Goal: Task Accomplishment & Management: Manage account settings

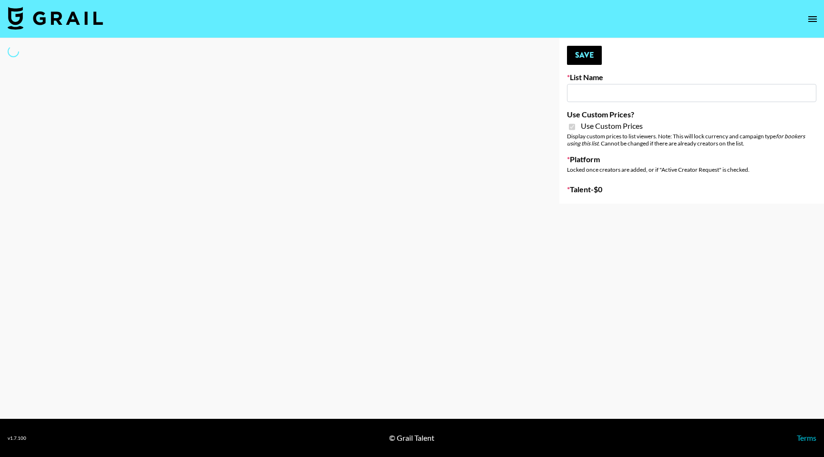
type input "Flimeal + Liveling"
checkbox input "true"
select select "Brand"
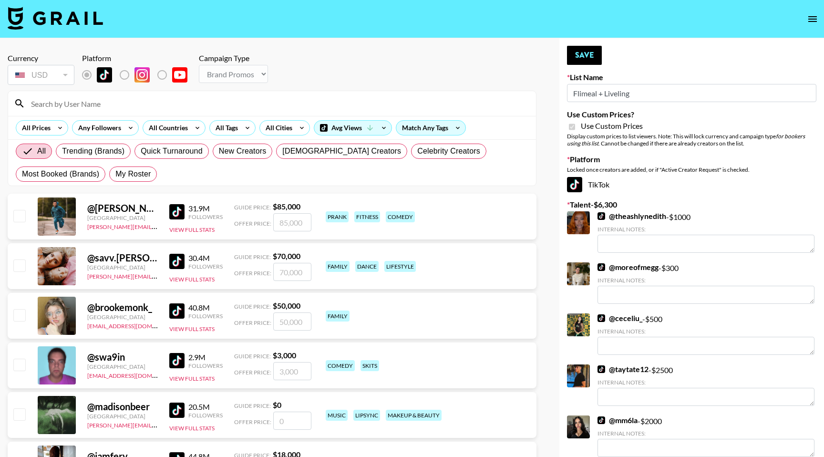
click at [104, 102] on input at bounding box center [277, 103] width 505 height 15
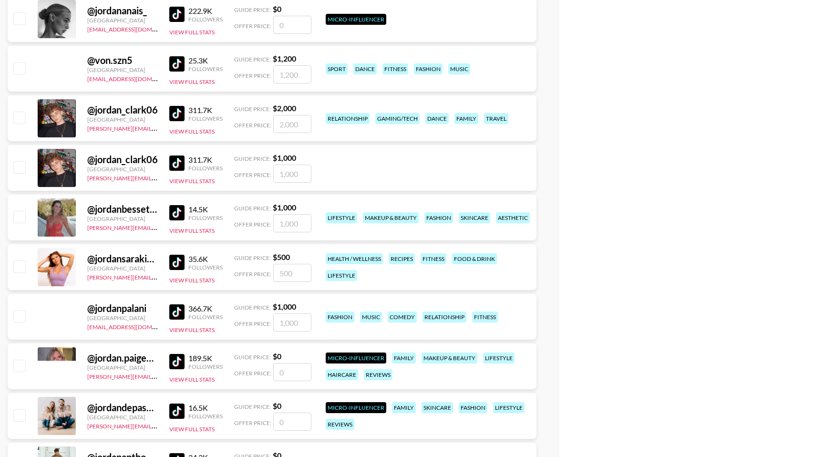
scroll to position [546, 0]
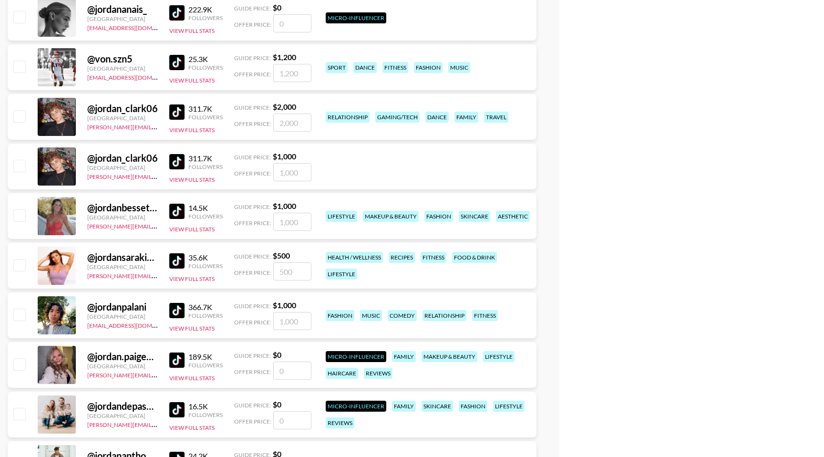
type input "jordan"
click at [23, 217] on input "checkbox" at bounding box center [18, 214] width 11 height 11
checkbox input "true"
type input "1000"
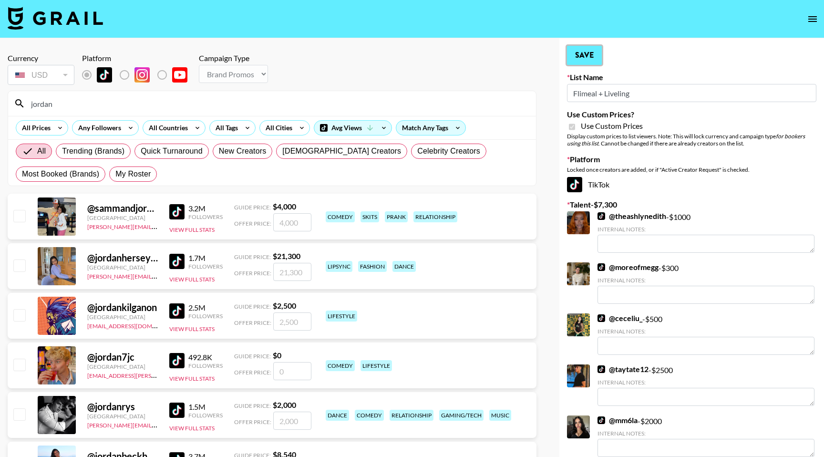
click at [589, 51] on button "Save" at bounding box center [584, 55] width 35 height 19
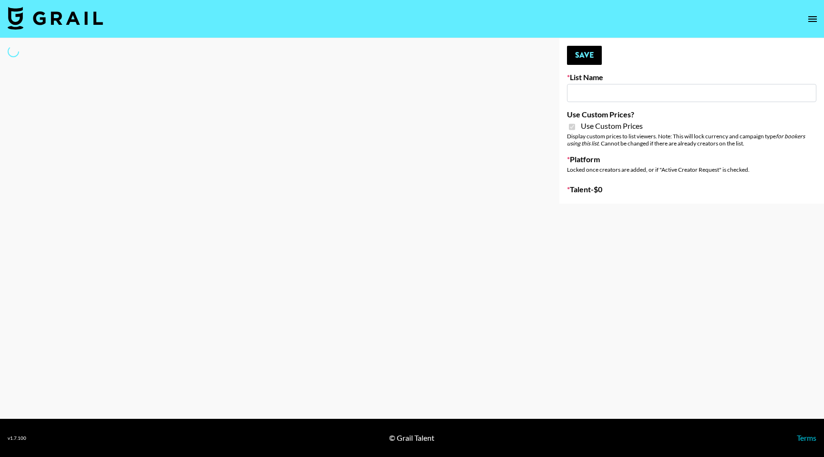
type input "Peppermayo"
checkbox input "true"
select select "Brand"
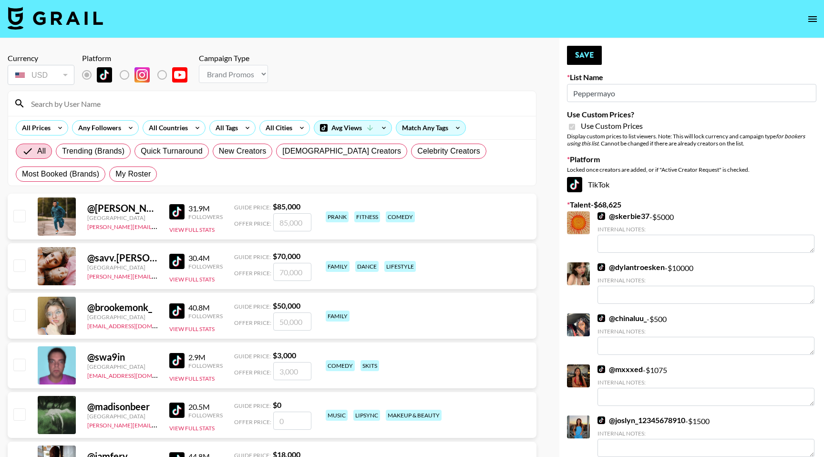
click at [188, 103] on input at bounding box center [277, 103] width 505 height 15
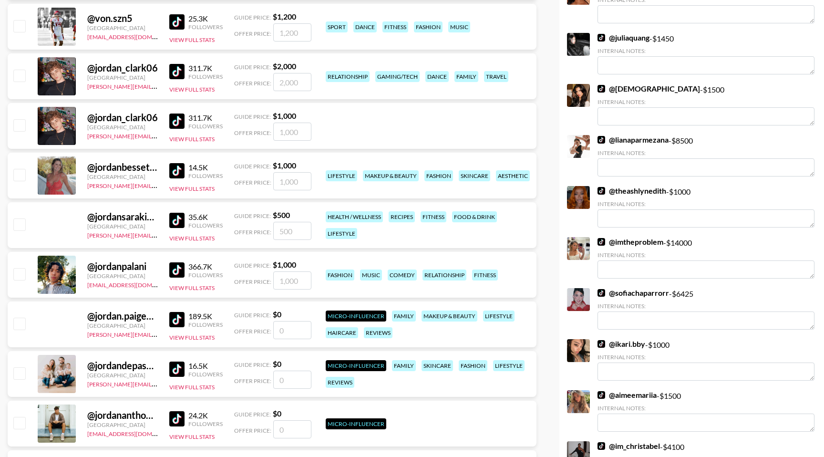
scroll to position [575, 0]
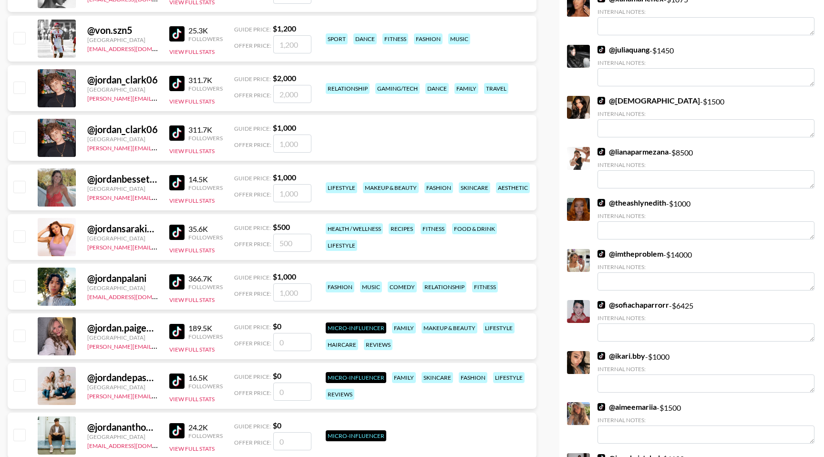
type input "JORDAN"
click at [16, 189] on input "checkbox" at bounding box center [18, 186] width 11 height 11
checkbox input "true"
type input "1000"
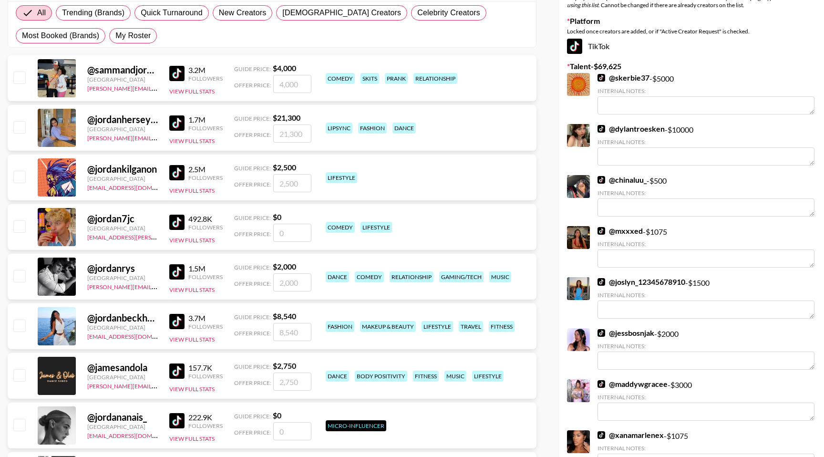
scroll to position [0, 0]
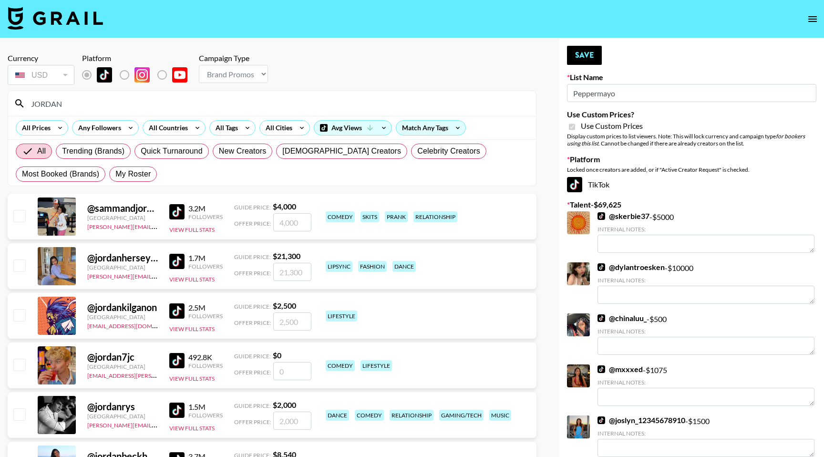
drag, startPoint x: 94, startPoint y: 102, endPoint x: 33, endPoint y: 103, distance: 60.6
click at [33, 103] on input "JORDAN" at bounding box center [277, 103] width 505 height 15
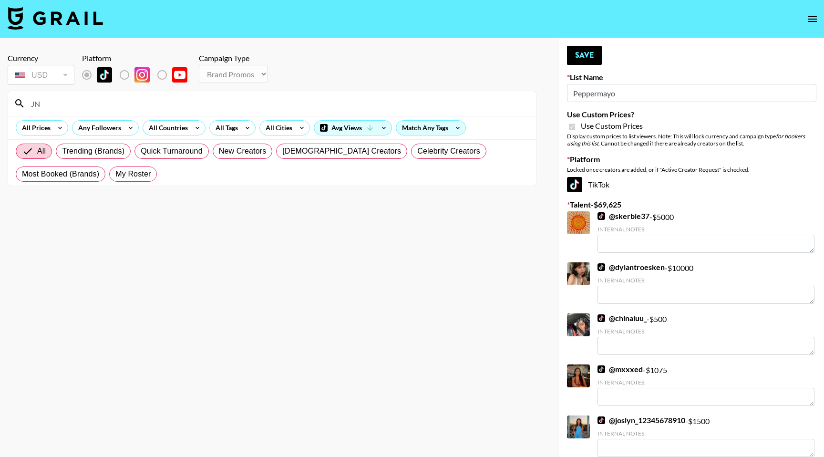
type input "J"
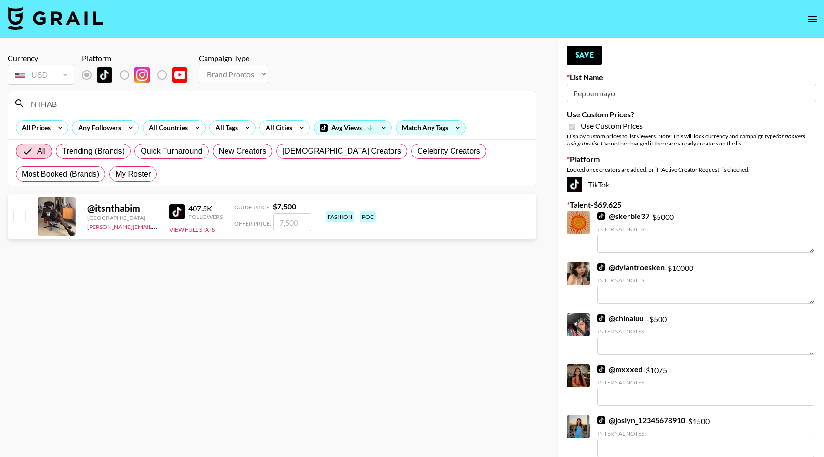
type input "NTHAB"
click at [18, 218] on input "checkbox" at bounding box center [18, 215] width 11 height 11
checkbox input "true"
type input "7500"
drag, startPoint x: 76, startPoint y: 106, endPoint x: 32, endPoint y: 105, distance: 43.9
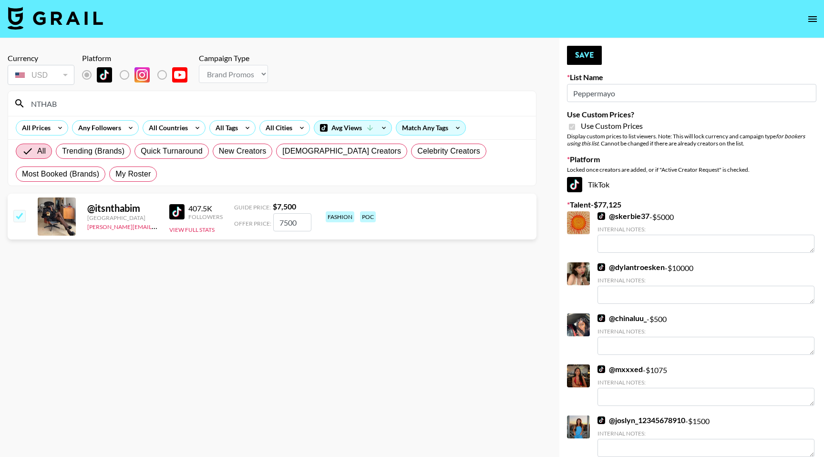
click at [32, 105] on input "NTHAB" at bounding box center [277, 103] width 505 height 15
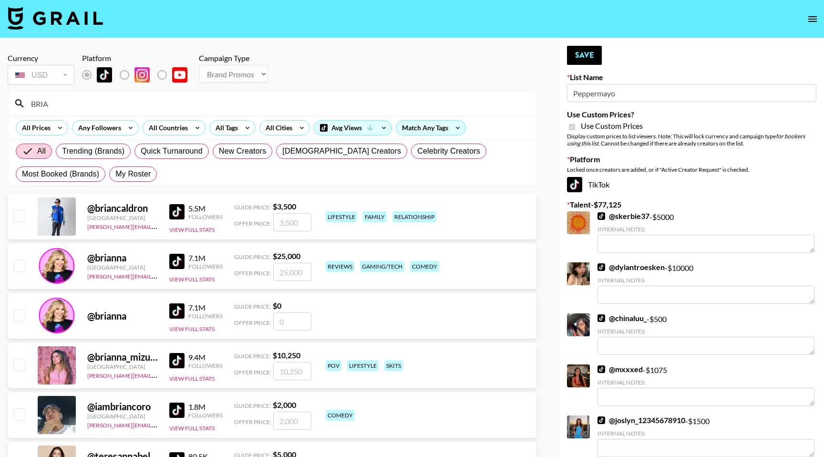
click at [93, 104] on input "BRIA" at bounding box center [277, 103] width 505 height 15
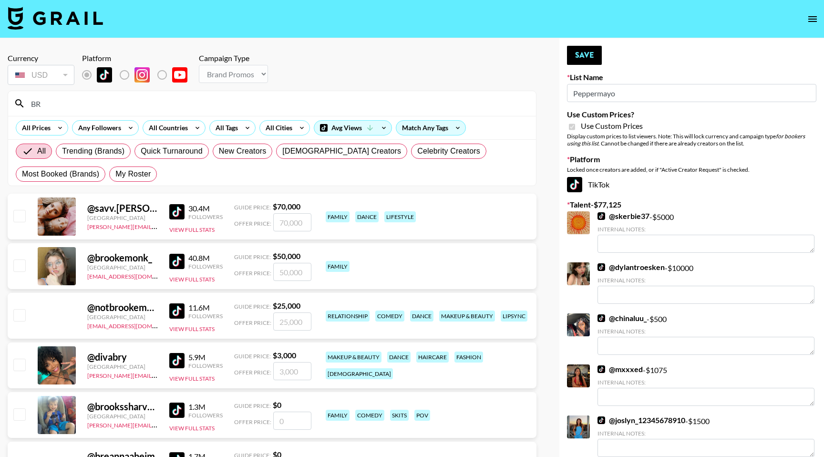
type input "B"
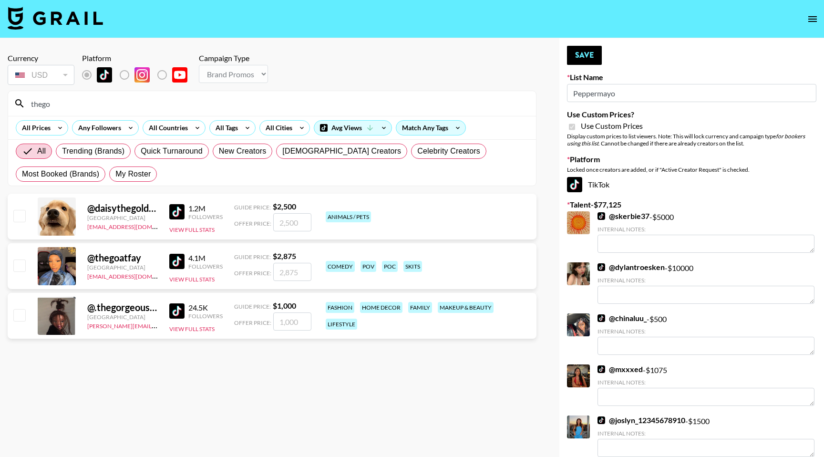
type input "thego"
click at [21, 311] on input "checkbox" at bounding box center [18, 314] width 11 height 11
checkbox input "true"
type input "1000"
drag, startPoint x: 144, startPoint y: 104, endPoint x: 33, endPoint y: 107, distance: 110.7
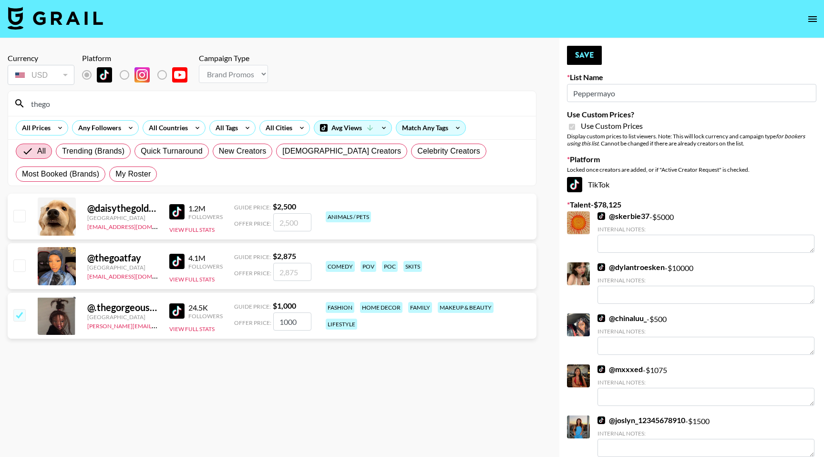
click at [33, 107] on input "thego" at bounding box center [277, 103] width 505 height 15
type input "t"
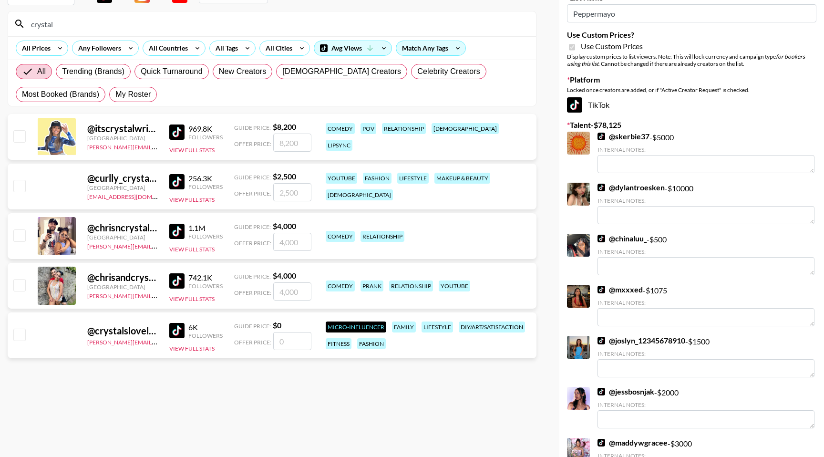
scroll to position [78, 0]
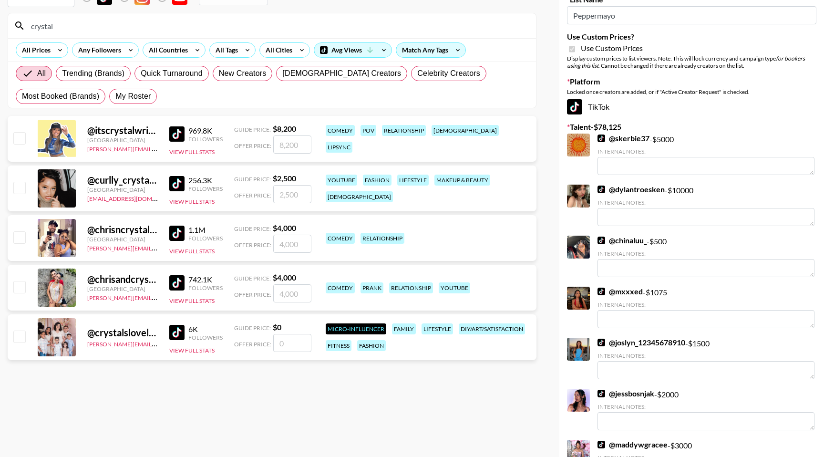
type input "crystal"
click at [22, 242] on input "checkbox" at bounding box center [18, 236] width 11 height 11
checkbox input "true"
type input "4000"
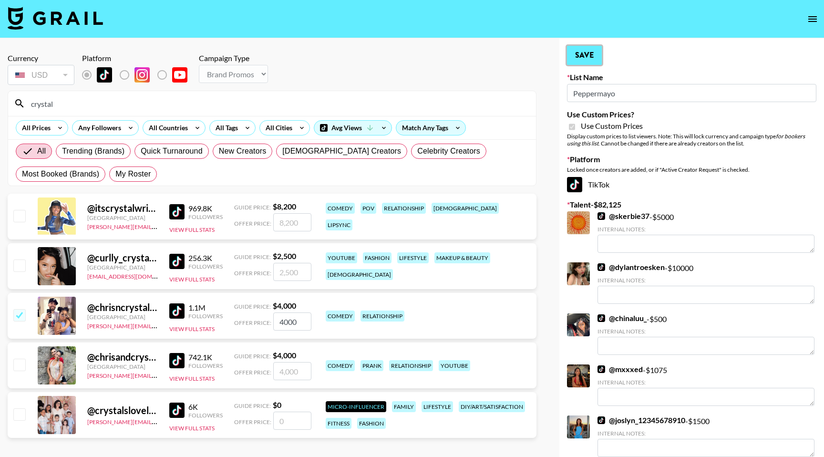
click at [599, 55] on button "Save" at bounding box center [584, 55] width 35 height 19
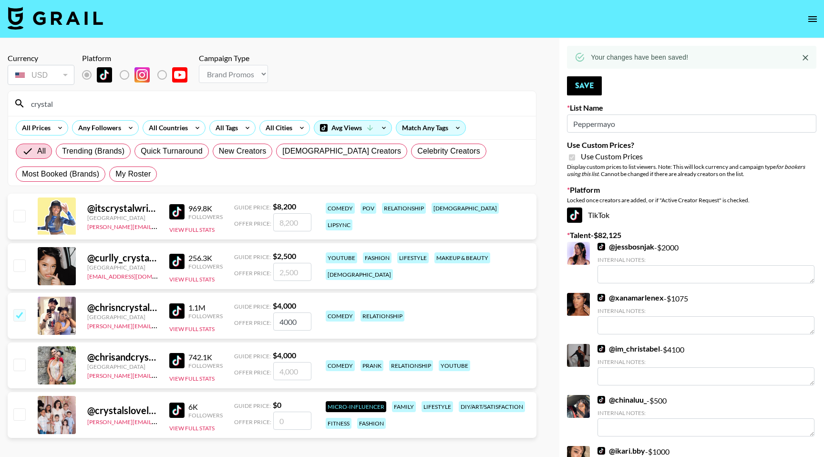
click at [116, 107] on input "crystal" at bounding box center [277, 103] width 505 height 15
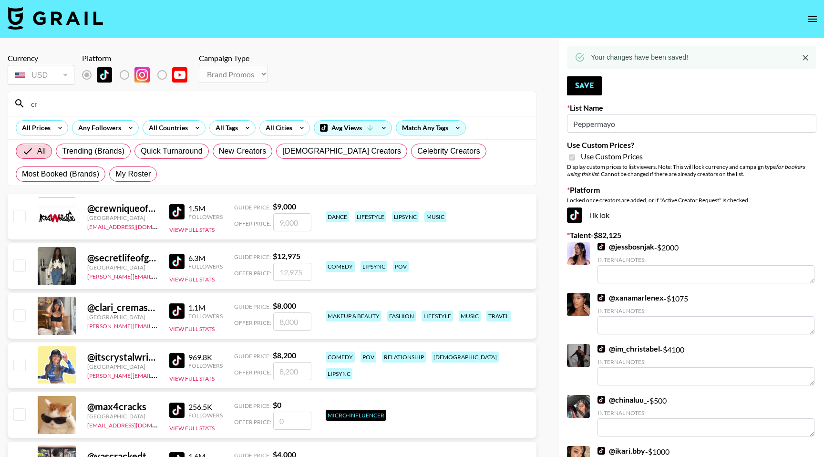
type input "c"
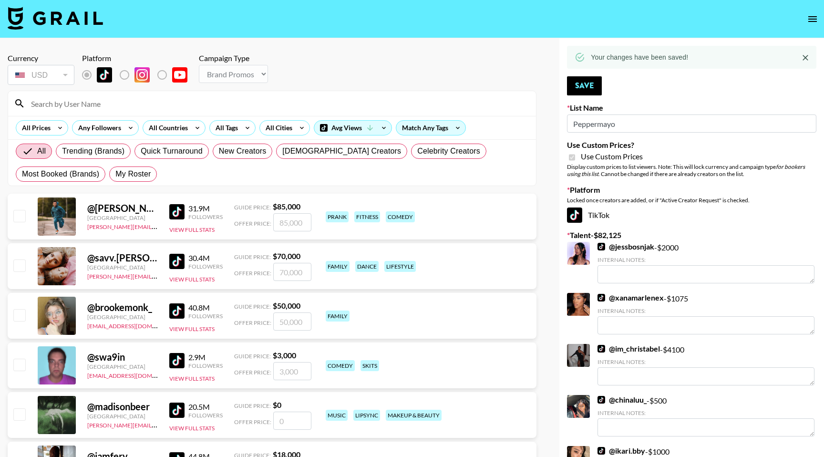
click at [104, 99] on input at bounding box center [277, 103] width 505 height 15
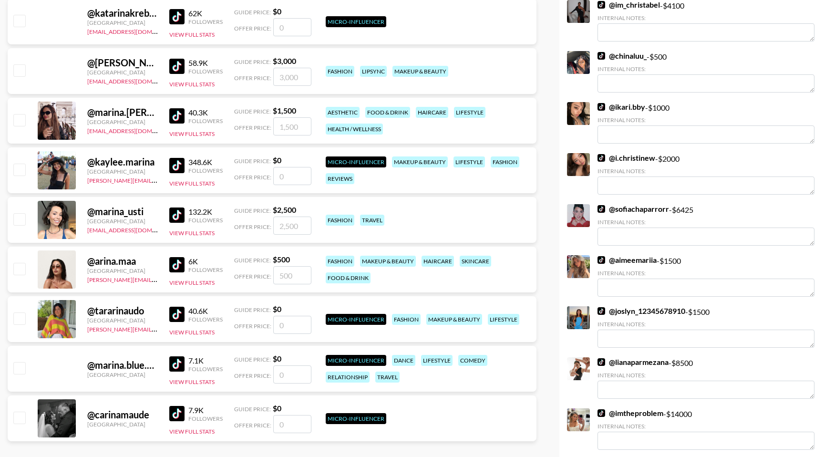
scroll to position [347, 0]
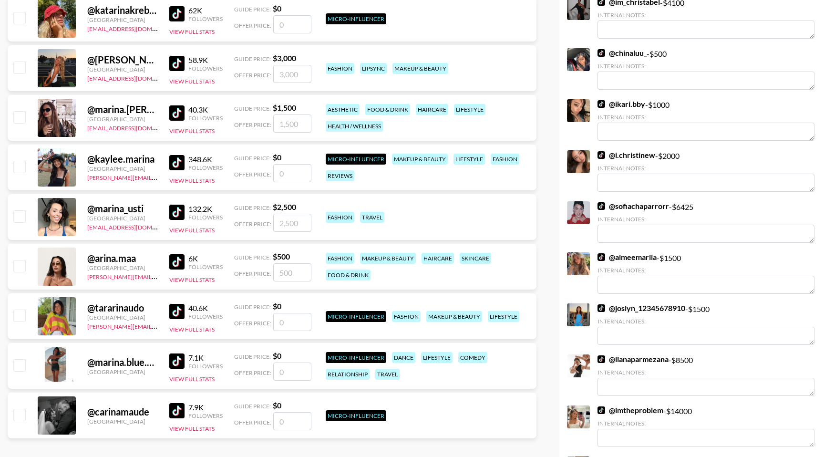
type input "arina"
click at [17, 267] on input "checkbox" at bounding box center [18, 265] width 11 height 11
checkbox input "true"
type input "500"
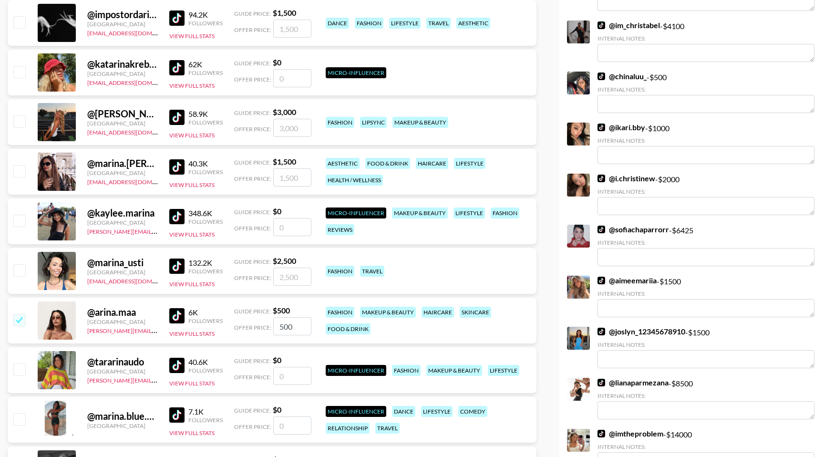
scroll to position [0, 0]
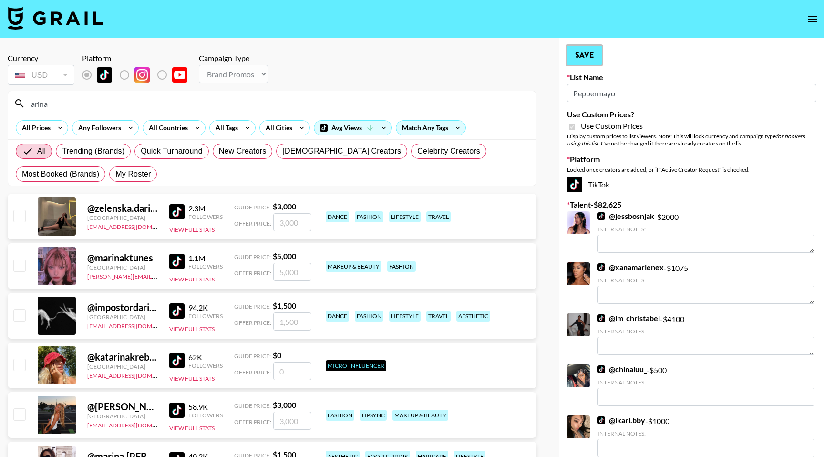
click at [586, 53] on button "Save" at bounding box center [584, 55] width 35 height 19
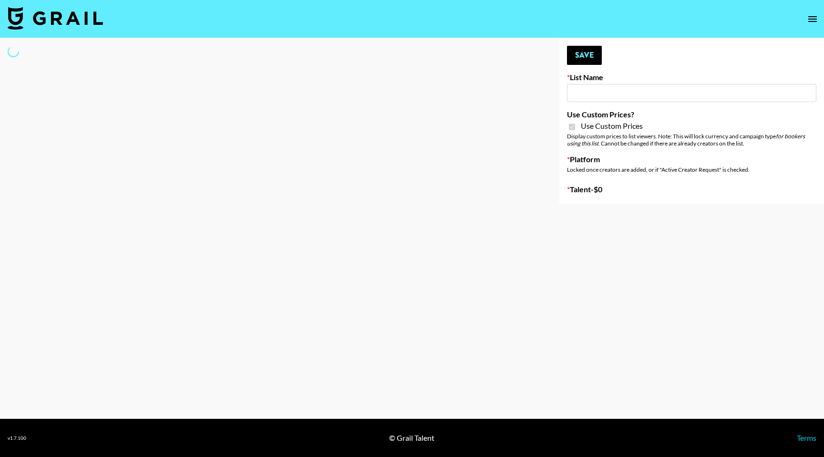
type input "Whipped US"
checkbox input "true"
select select "Brand"
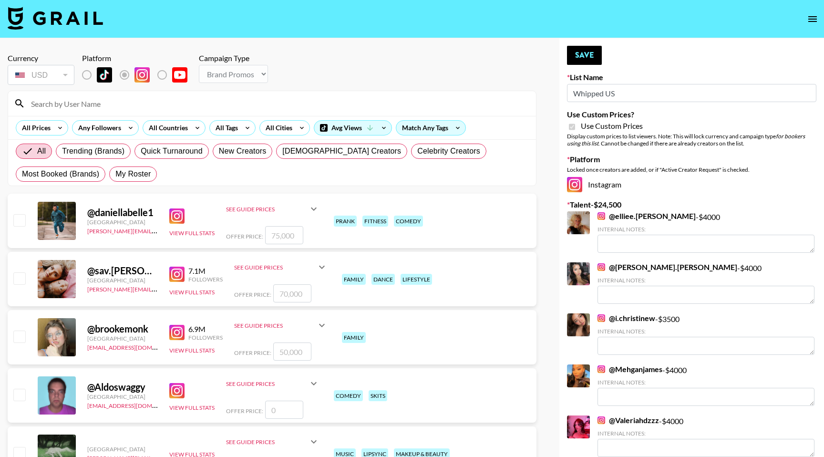
click at [89, 99] on input at bounding box center [277, 103] width 505 height 15
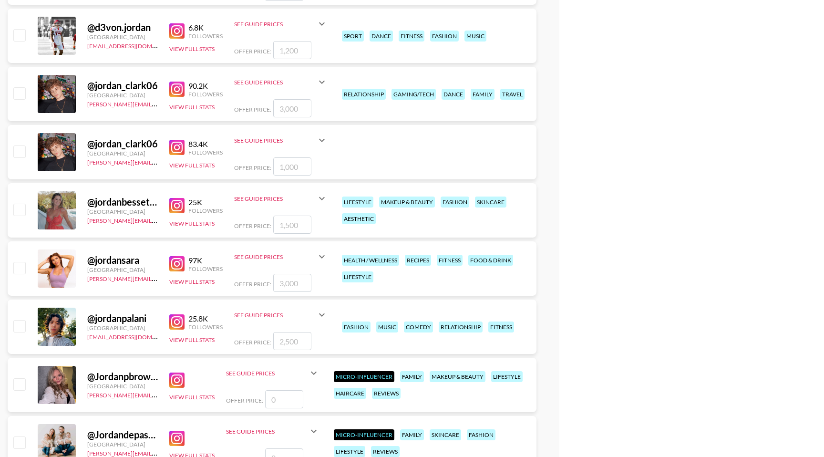
scroll to position [652, 0]
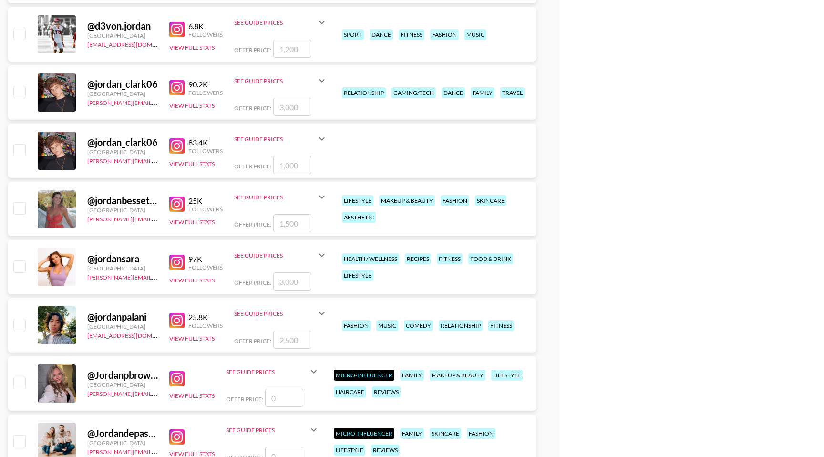
type input "jordan"
click at [21, 214] on input "checkbox" at bounding box center [18, 207] width 11 height 11
checkbox input "true"
drag, startPoint x: 304, startPoint y: 220, endPoint x: 279, endPoint y: 222, distance: 25.4
click at [279, 222] on input "1500" at bounding box center [292, 223] width 38 height 18
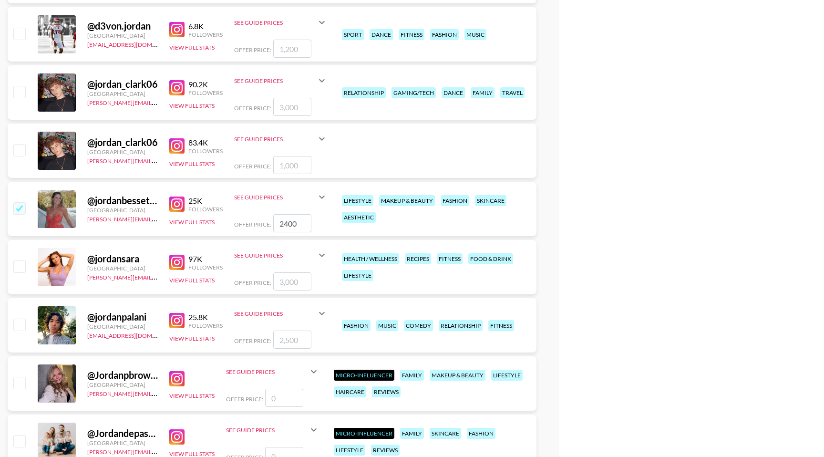
type input "2400"
click at [505, 226] on div "@ jordanbessette [GEOGRAPHIC_DATA] [PERSON_NAME][EMAIL_ADDRESS][PERSON_NAME][DO…" at bounding box center [272, 209] width 529 height 54
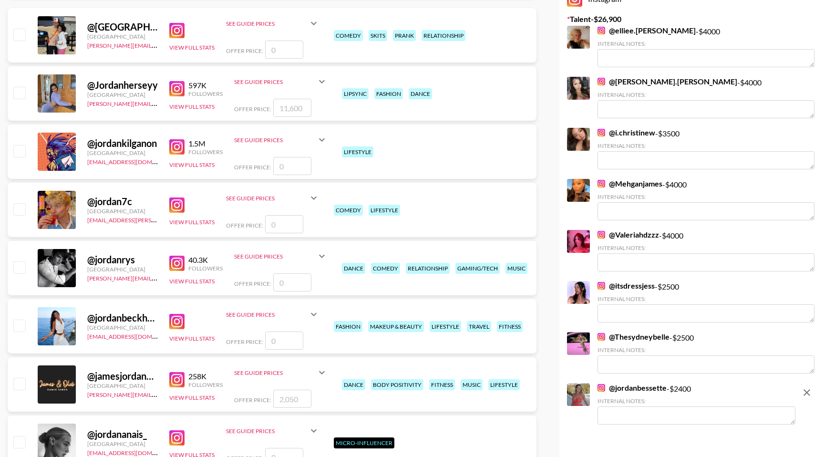
scroll to position [0, 0]
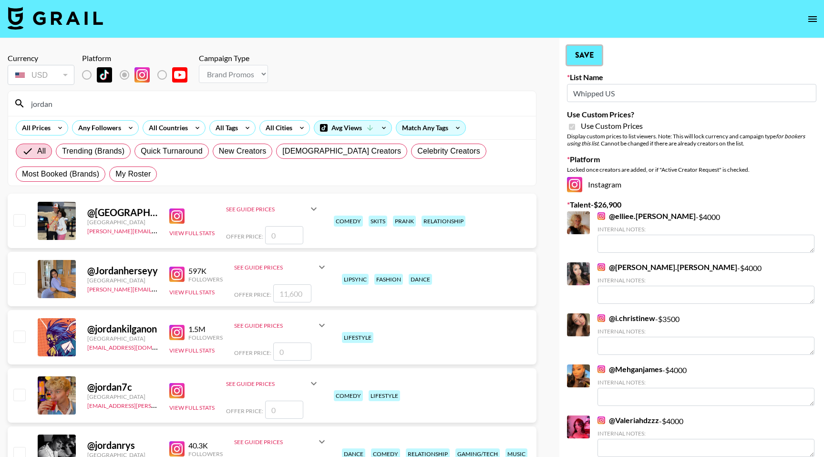
click at [586, 54] on button "Save" at bounding box center [584, 55] width 35 height 19
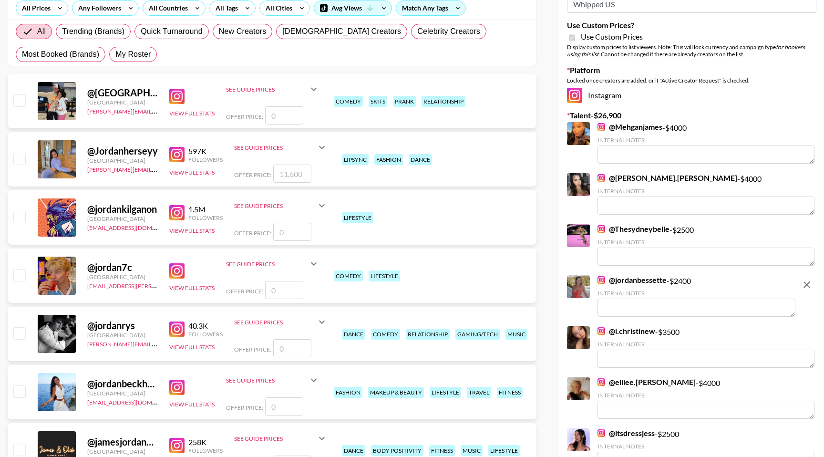
scroll to position [125, 0]
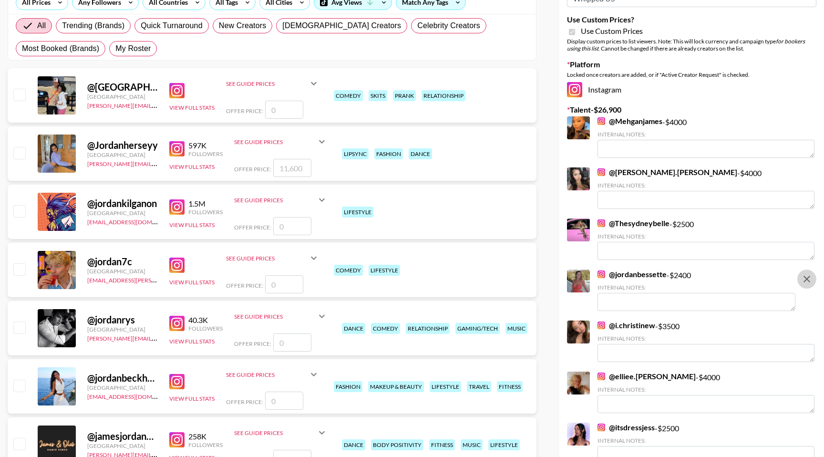
click at [808, 277] on icon "remove" at bounding box center [807, 279] width 7 height 7
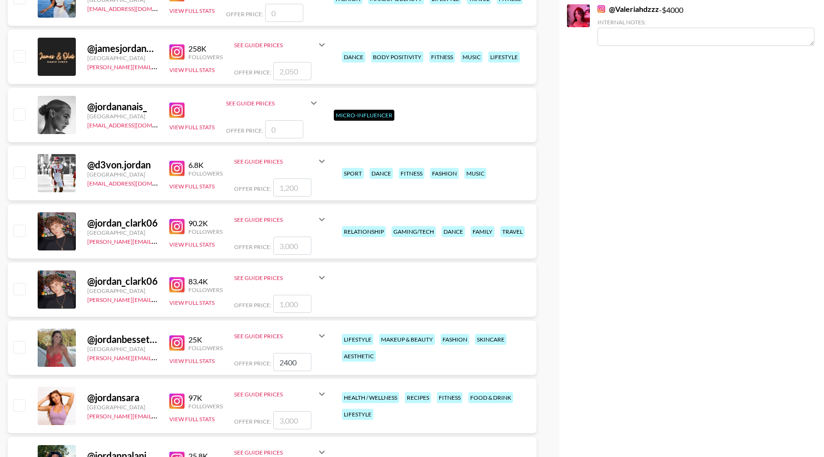
scroll to position [510, 0]
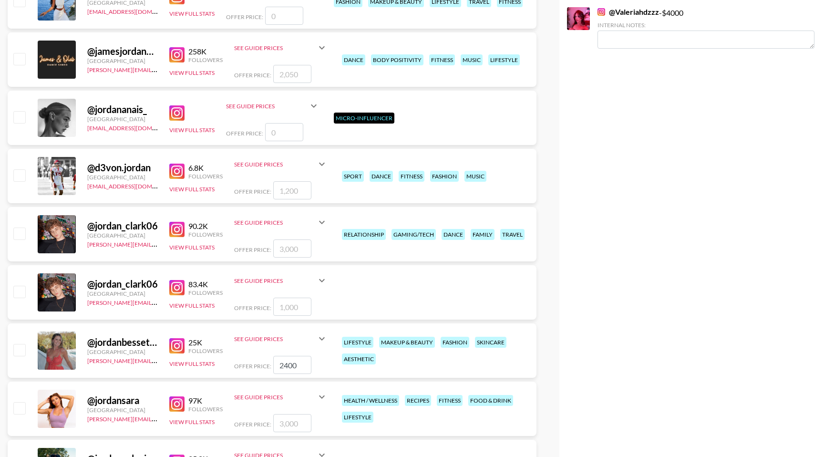
click at [20, 352] on input "checkbox" at bounding box center [18, 349] width 11 height 11
checkbox input "true"
drag, startPoint x: 296, startPoint y: 363, endPoint x: 278, endPoint y: 363, distance: 17.7
click at [278, 364] on input "2400" at bounding box center [292, 365] width 38 height 18
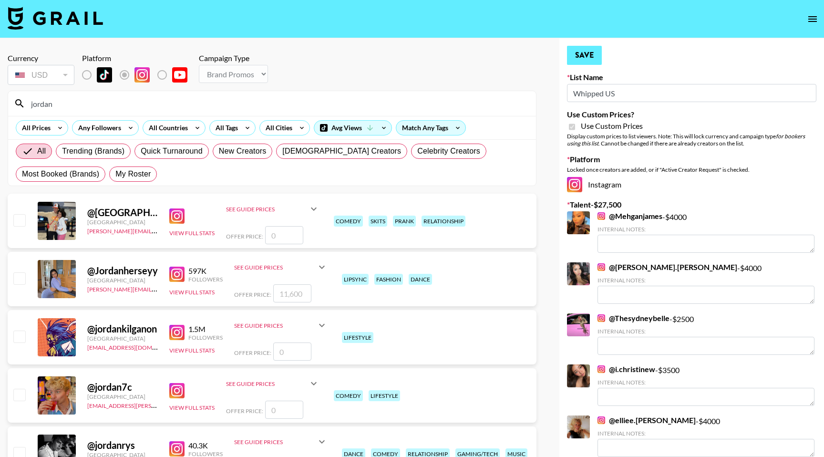
type input "3000"
click at [575, 56] on button "Save" at bounding box center [584, 55] width 35 height 19
